Goal: Ask a question

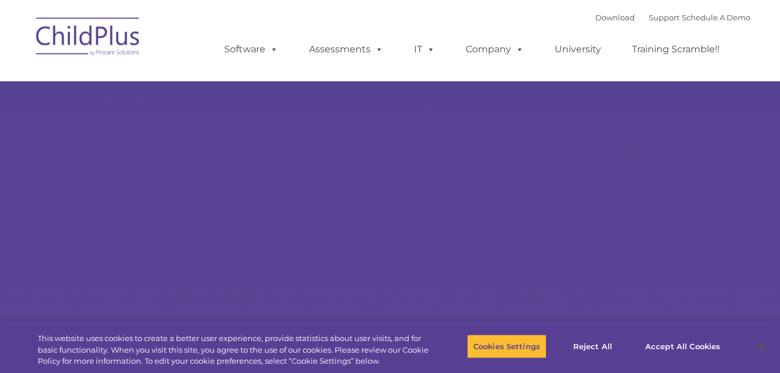
select select "MEDIUM"
type input ""
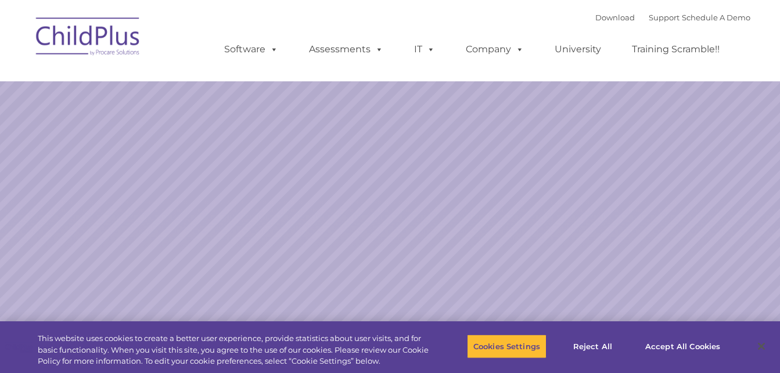
select select "MEDIUM"
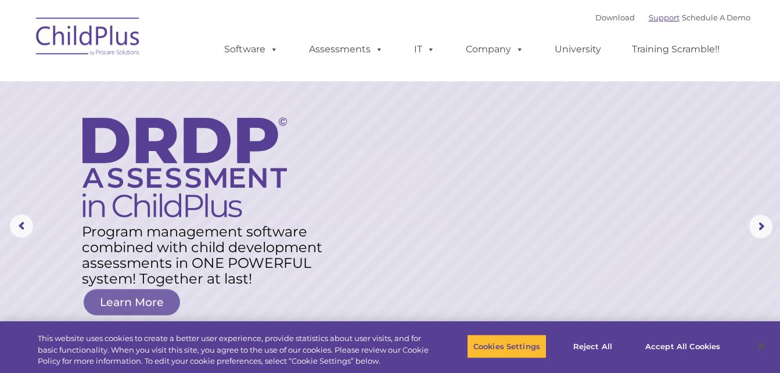
click at [650, 20] on link "Support" at bounding box center [664, 17] width 31 height 9
